Goal: Register for event/course

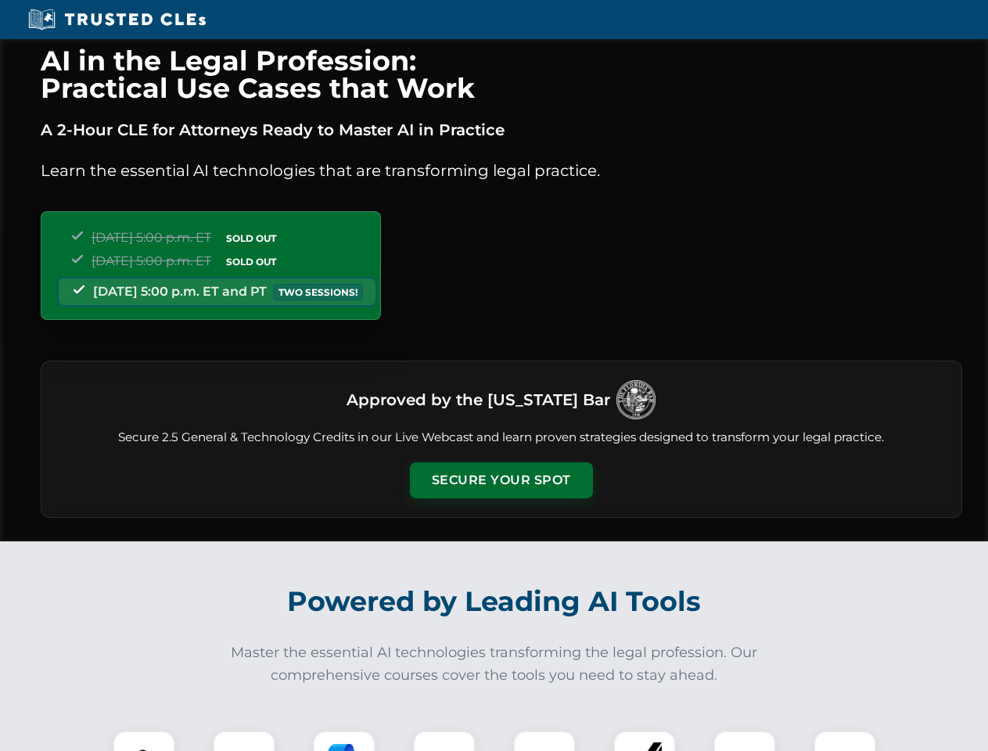
click at [501, 480] on button "Secure Your Spot" at bounding box center [501, 480] width 183 height 36
click at [144, 741] on img at bounding box center [143, 761] width 45 height 45
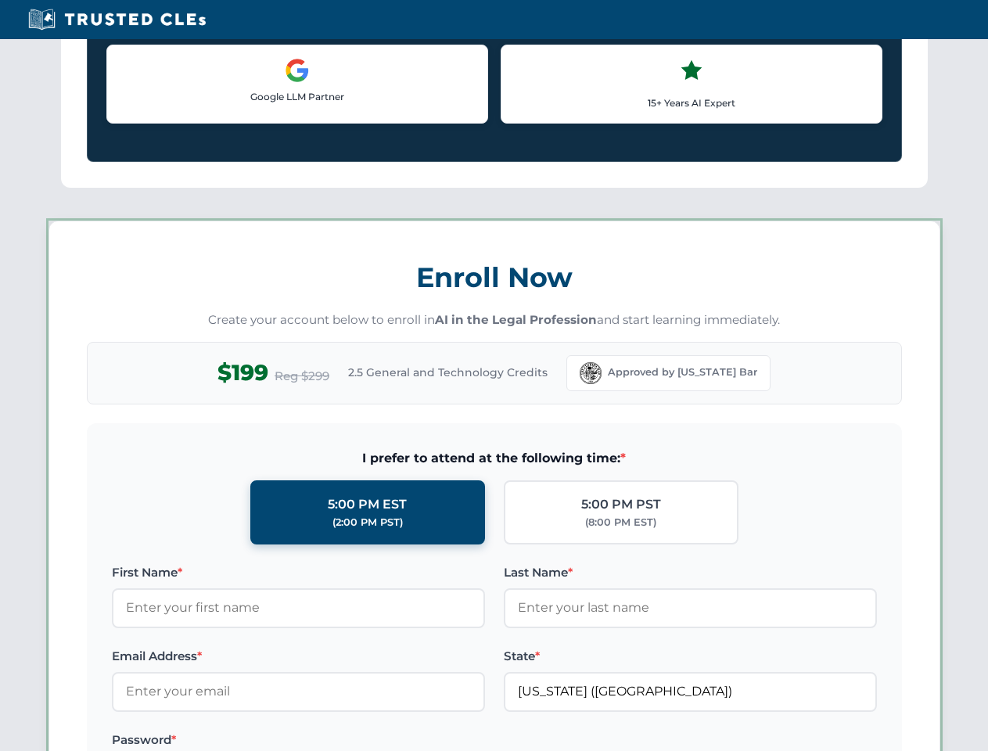
click at [344, 741] on label "Password *" at bounding box center [298, 740] width 373 height 19
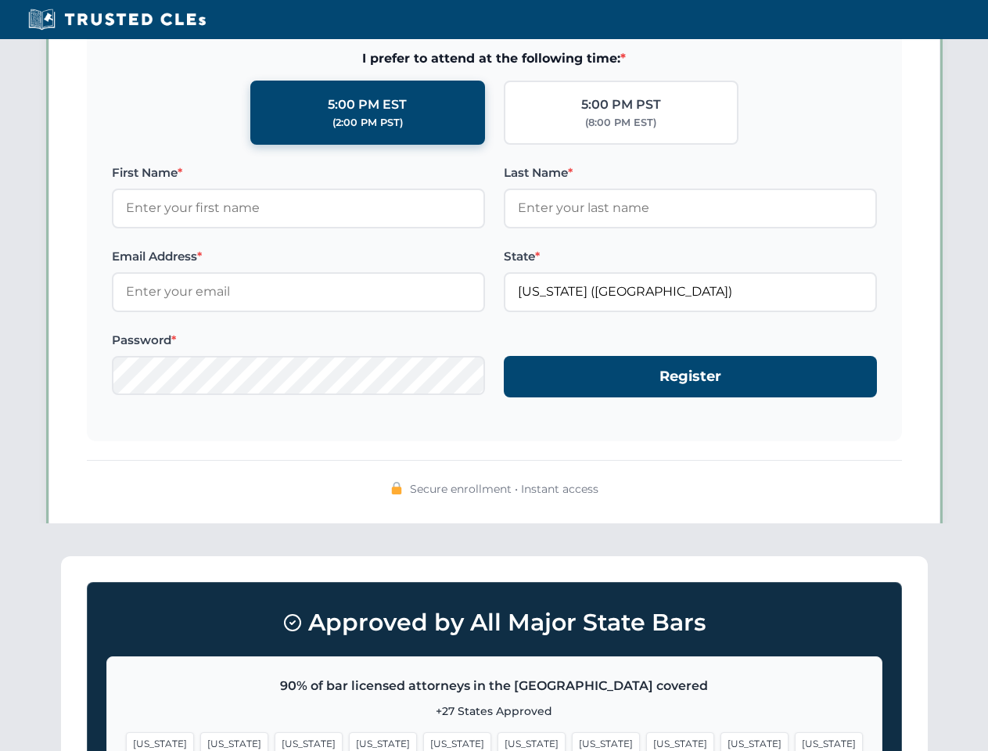
click at [720, 741] on span "[US_STATE]" at bounding box center [754, 743] width 68 height 23
